Goal: Navigation & Orientation: Find specific page/section

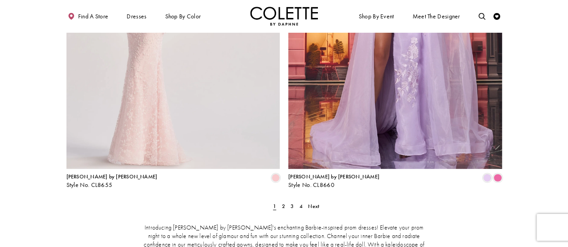
scroll to position [1213, 0]
click at [282, 203] on span "2" at bounding box center [283, 206] width 3 height 7
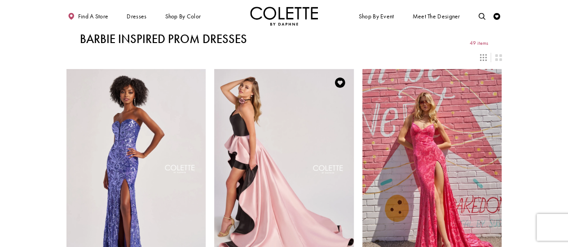
click at [305, 137] on img "Visit Colette by Daphne Style No. CL8695 Page" at bounding box center [284, 170] width 140 height 203
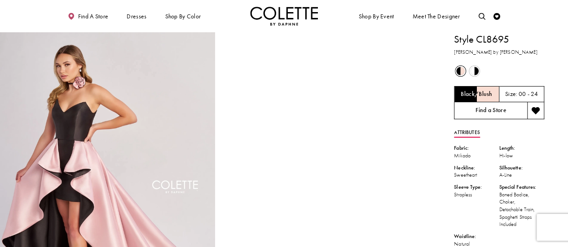
click at [486, 110] on link "Find a Store" at bounding box center [490, 110] width 73 height 17
click at [488, 110] on link "Find a Store" at bounding box center [490, 110] width 73 height 17
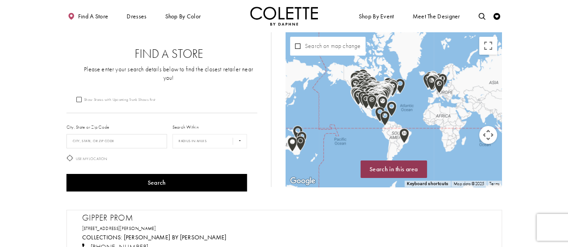
drag, startPoint x: 493, startPoint y: 99, endPoint x: 462, endPoint y: 110, distance: 32.5
click at [462, 110] on div "Map with store locations" at bounding box center [393, 109] width 216 height 155
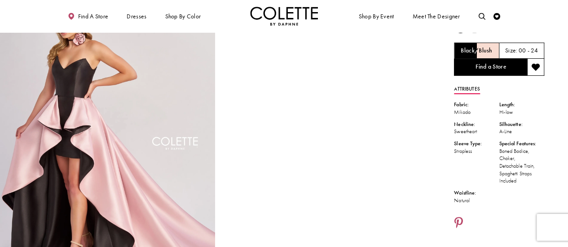
scroll to position [43, 0]
